Goal: Task Accomplishment & Management: Manage account settings

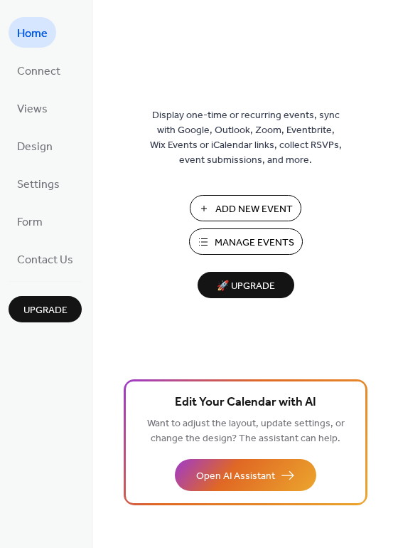
click at [247, 241] on span "Manage Events" at bounding box center [255, 242] width 80 height 15
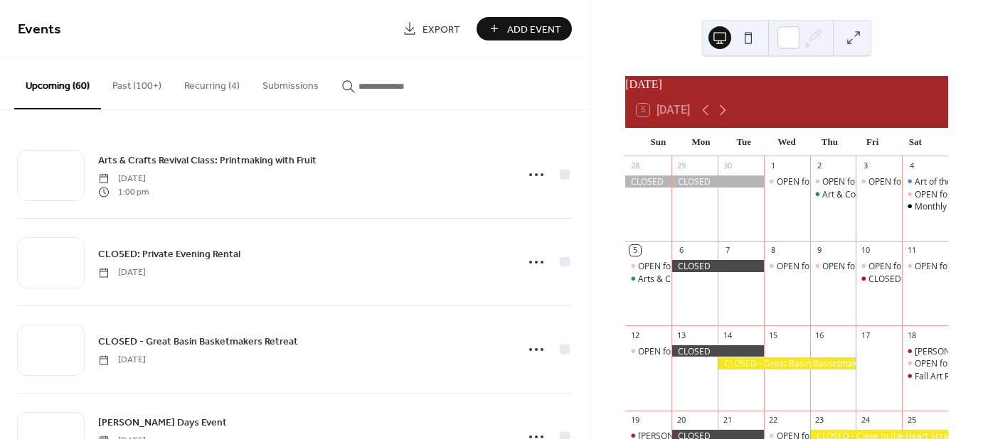
click at [383, 84] on input "button" at bounding box center [400, 86] width 85 height 15
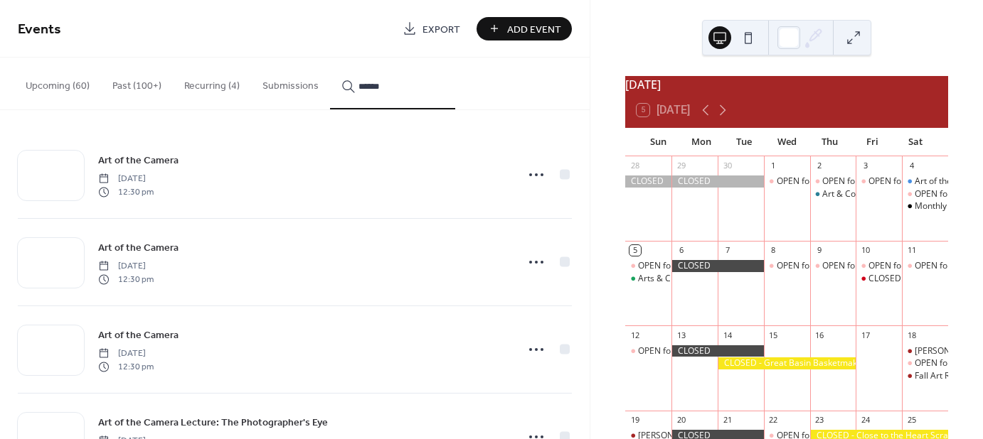
type input "******"
click at [529, 173] on icon at bounding box center [536, 175] width 23 height 23
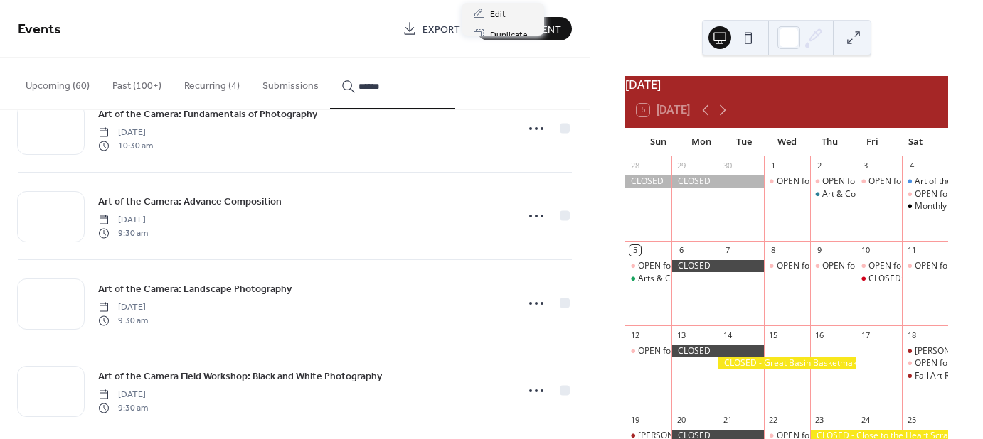
scroll to position [586, 0]
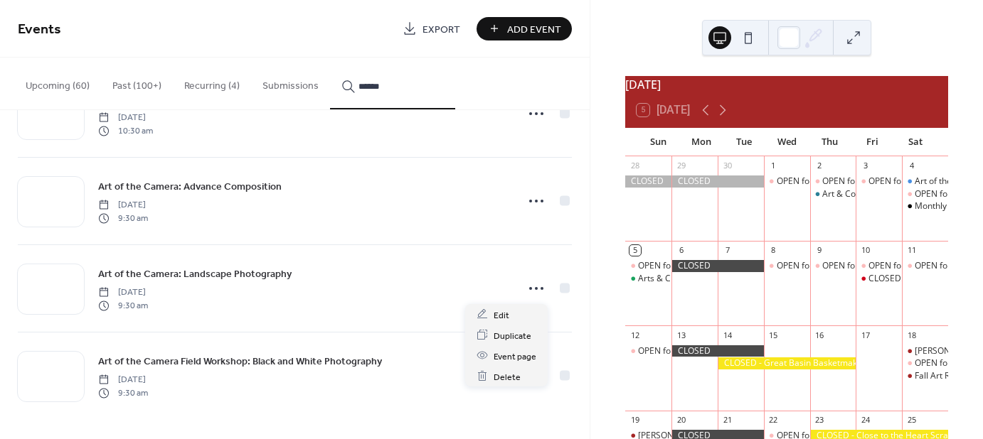
click at [527, 283] on icon at bounding box center [536, 288] width 23 height 23
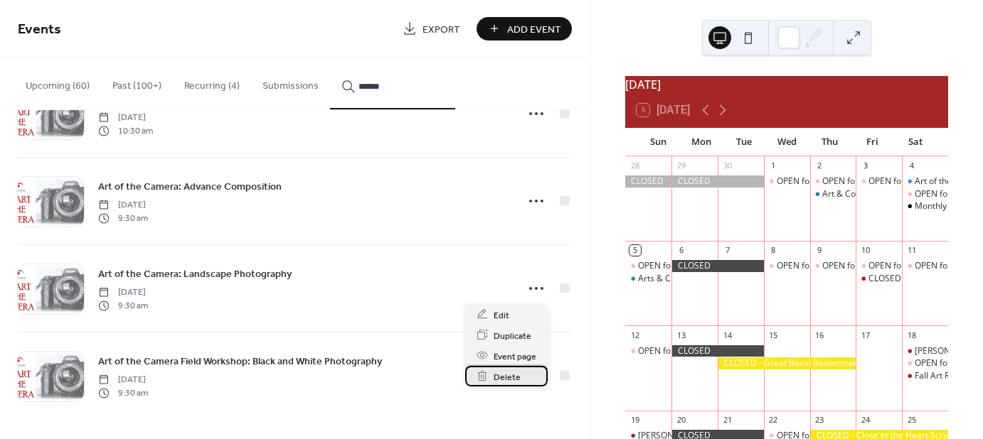
click at [502, 374] on span "Delete" at bounding box center [507, 377] width 27 height 15
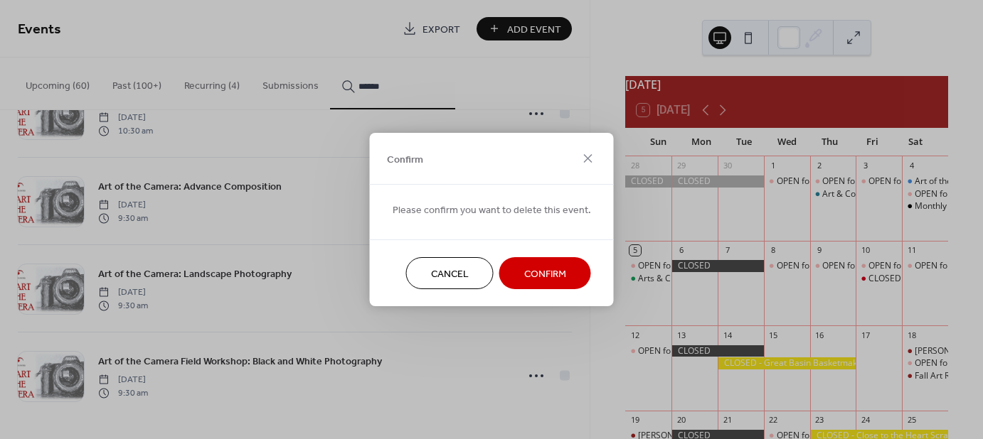
click at [514, 262] on button "Confirm" at bounding box center [545, 273] width 92 height 32
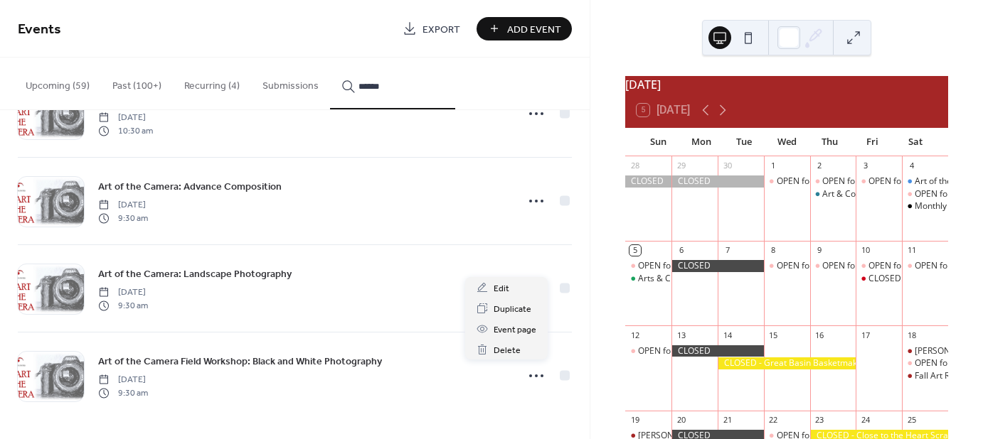
click at [529, 374] on icon at bounding box center [536, 376] width 23 height 23
click at [513, 354] on span "Delete" at bounding box center [507, 350] width 27 height 15
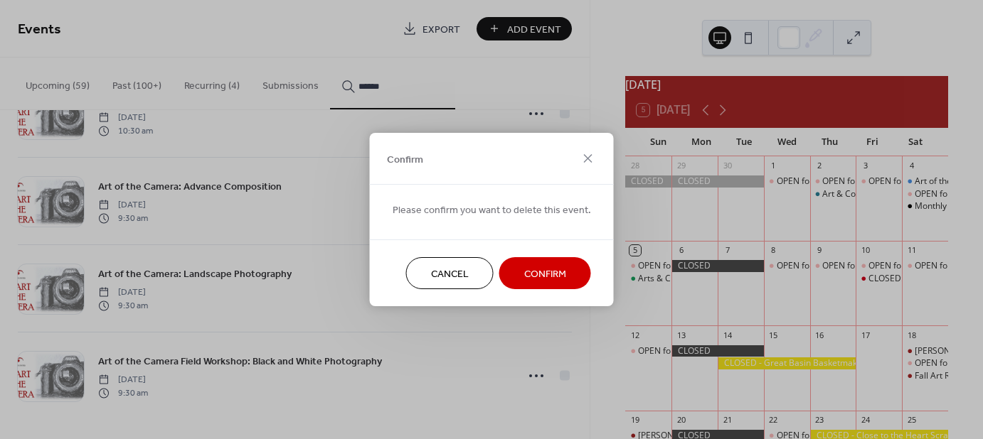
click at [531, 280] on span "Confirm" at bounding box center [545, 274] width 42 height 15
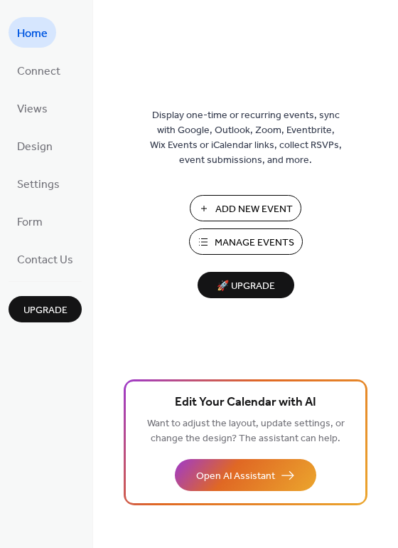
click at [230, 242] on span "Manage Events" at bounding box center [255, 242] width 80 height 15
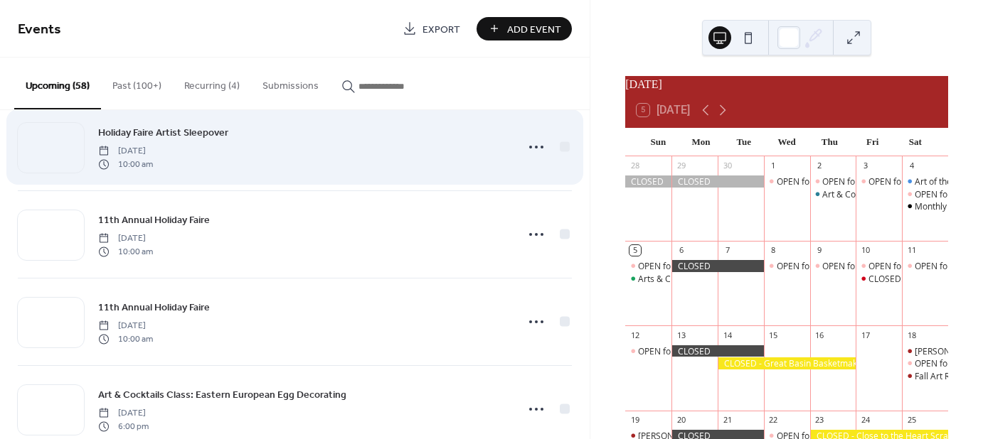
scroll to position [1340, 0]
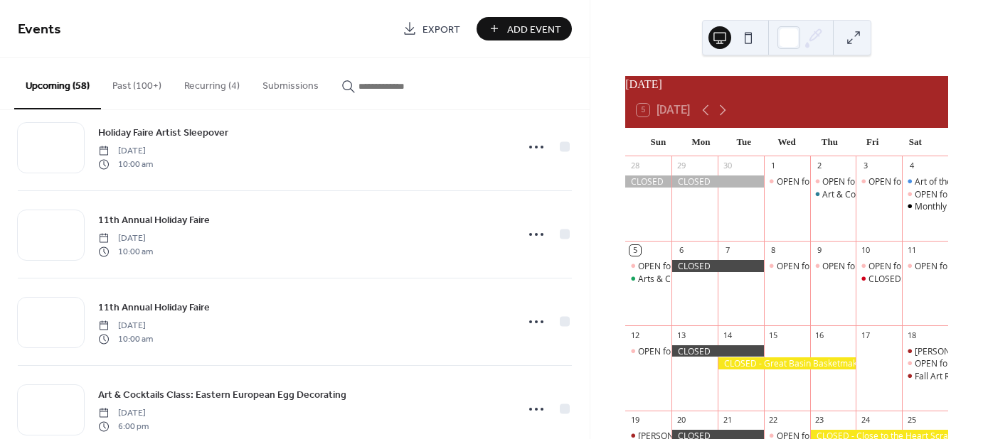
click at [349, 82] on icon "button" at bounding box center [348, 87] width 14 height 14
click at [358, 82] on input "button" at bounding box center [400, 86] width 85 height 15
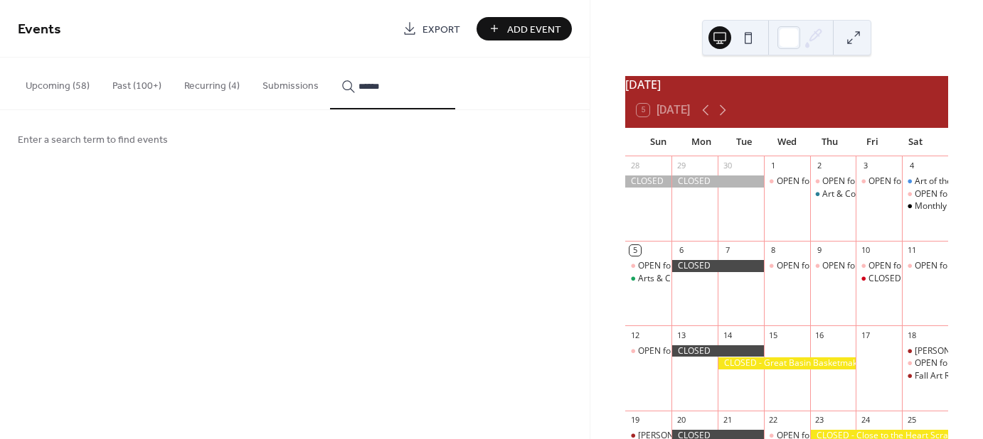
type input "******"
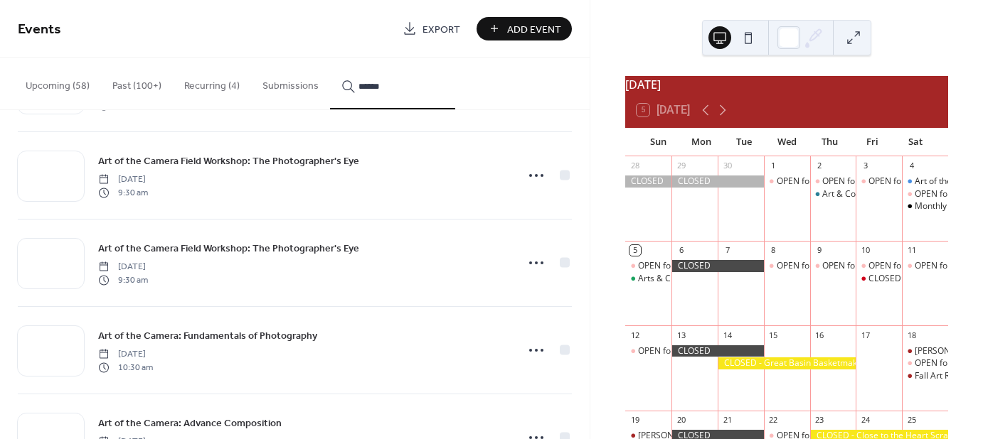
scroll to position [411, 0]
